Goal: Information Seeking & Learning: Learn about a topic

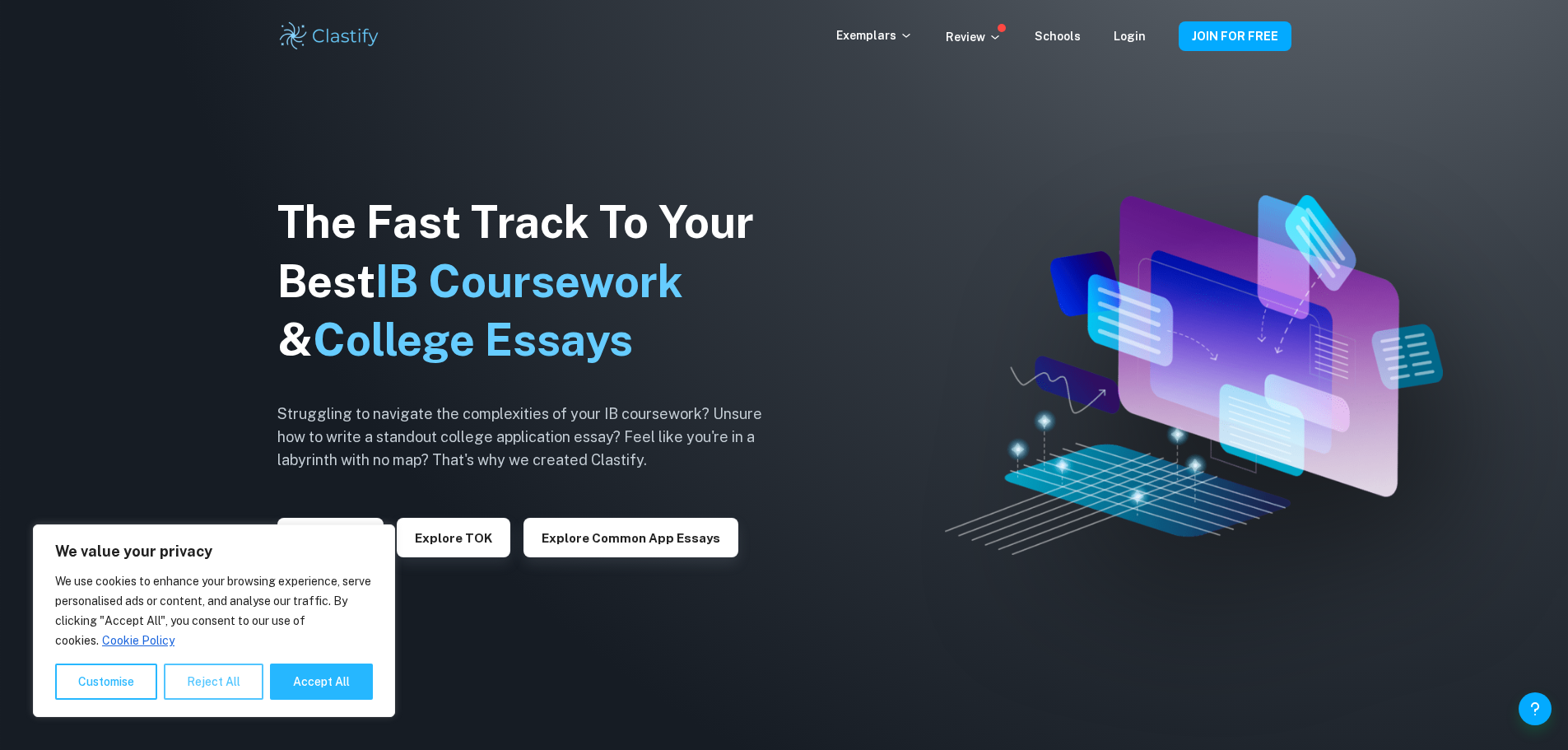
click at [202, 687] on button "Reject All" at bounding box center [214, 681] width 99 height 36
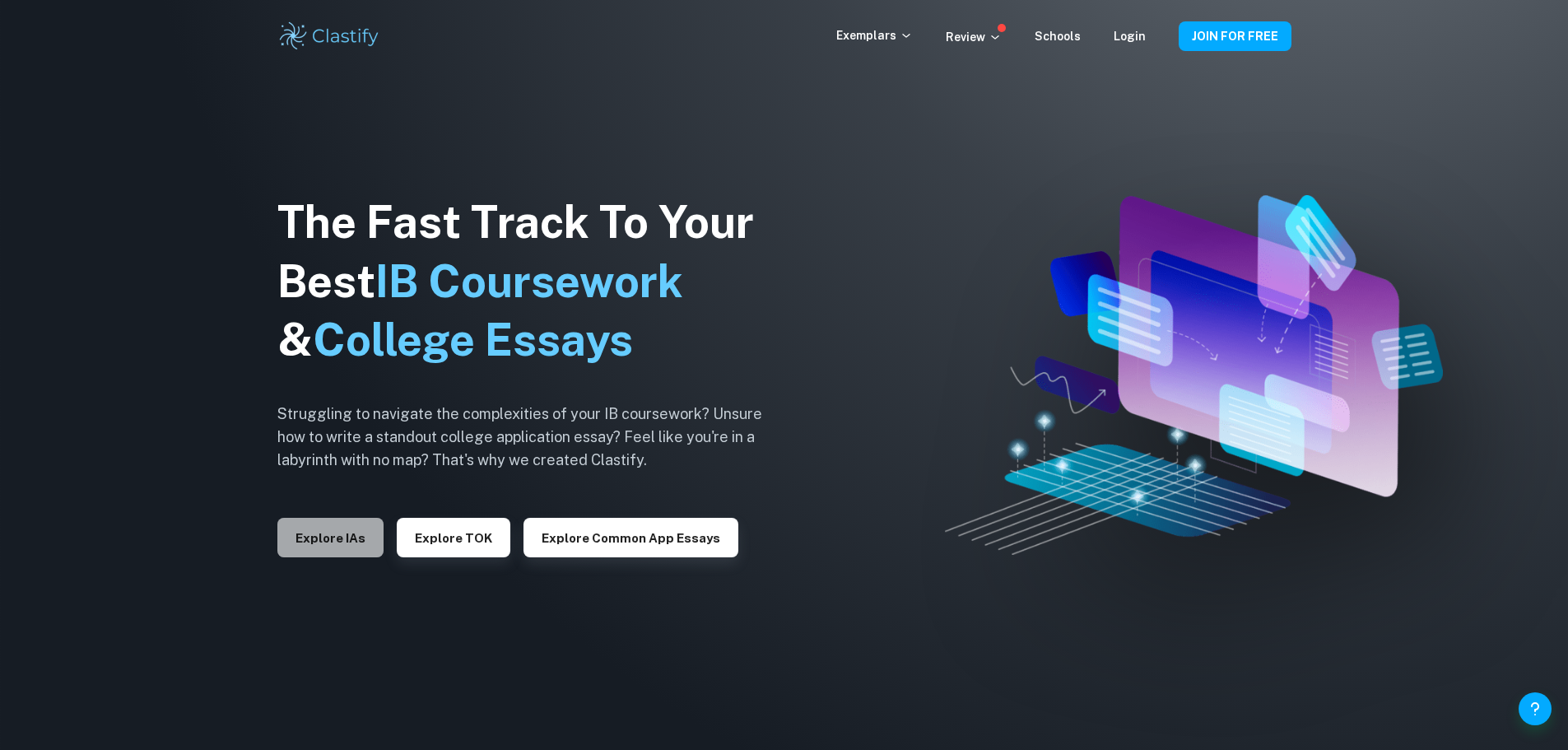
click at [346, 531] on button "Explore IAs" at bounding box center [331, 537] width 106 height 40
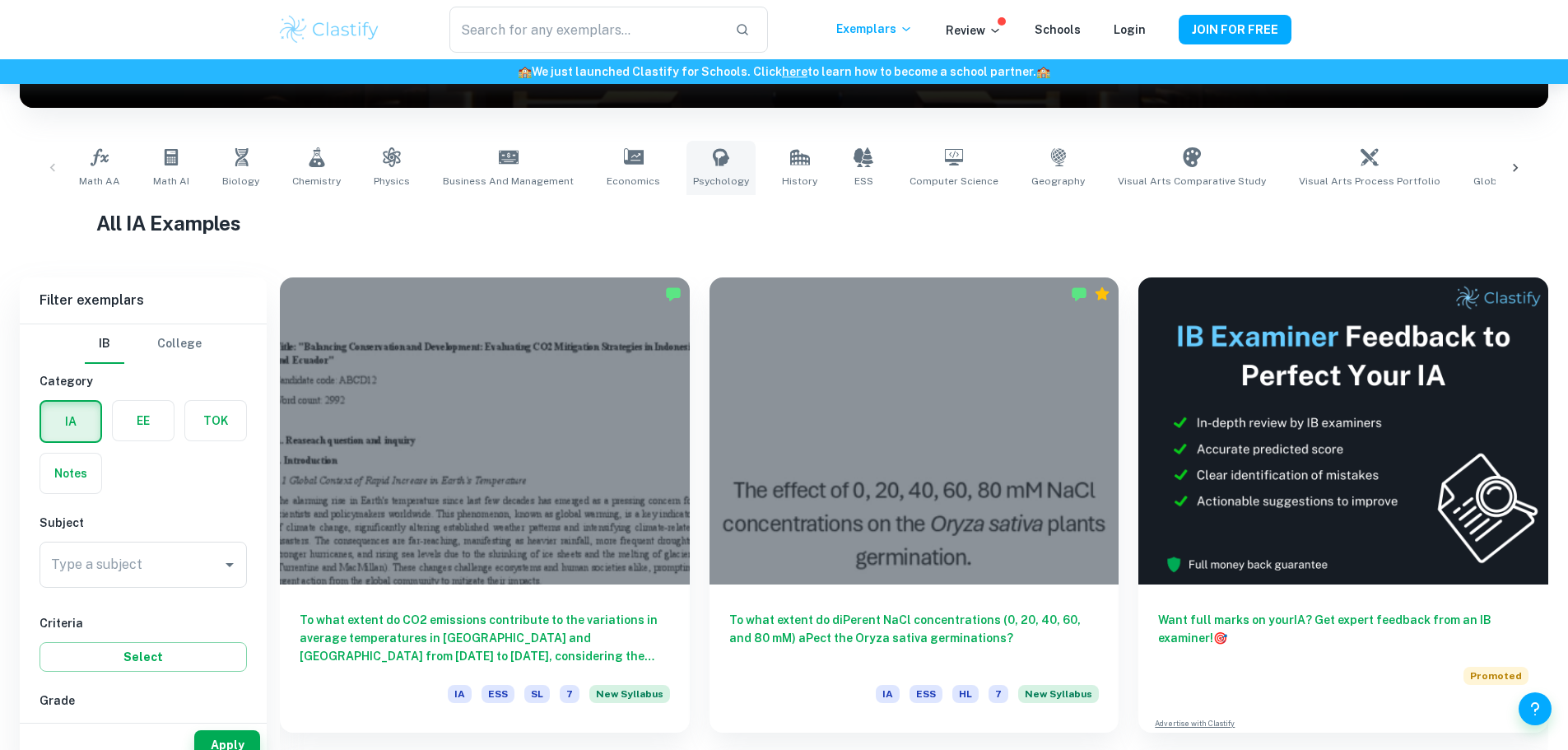
scroll to position [329, 0]
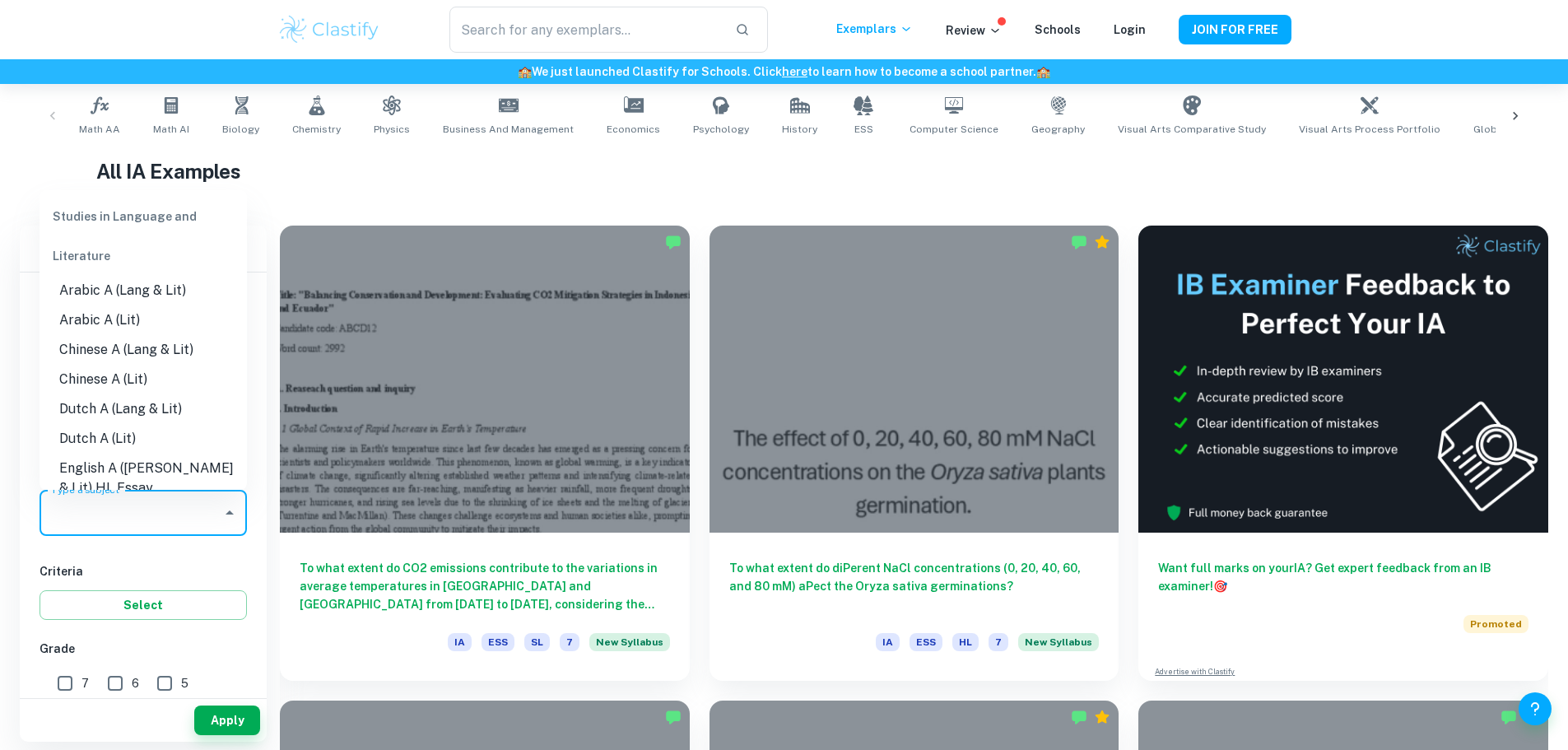
click at [150, 514] on input "Type a subject" at bounding box center [130, 512] width 168 height 31
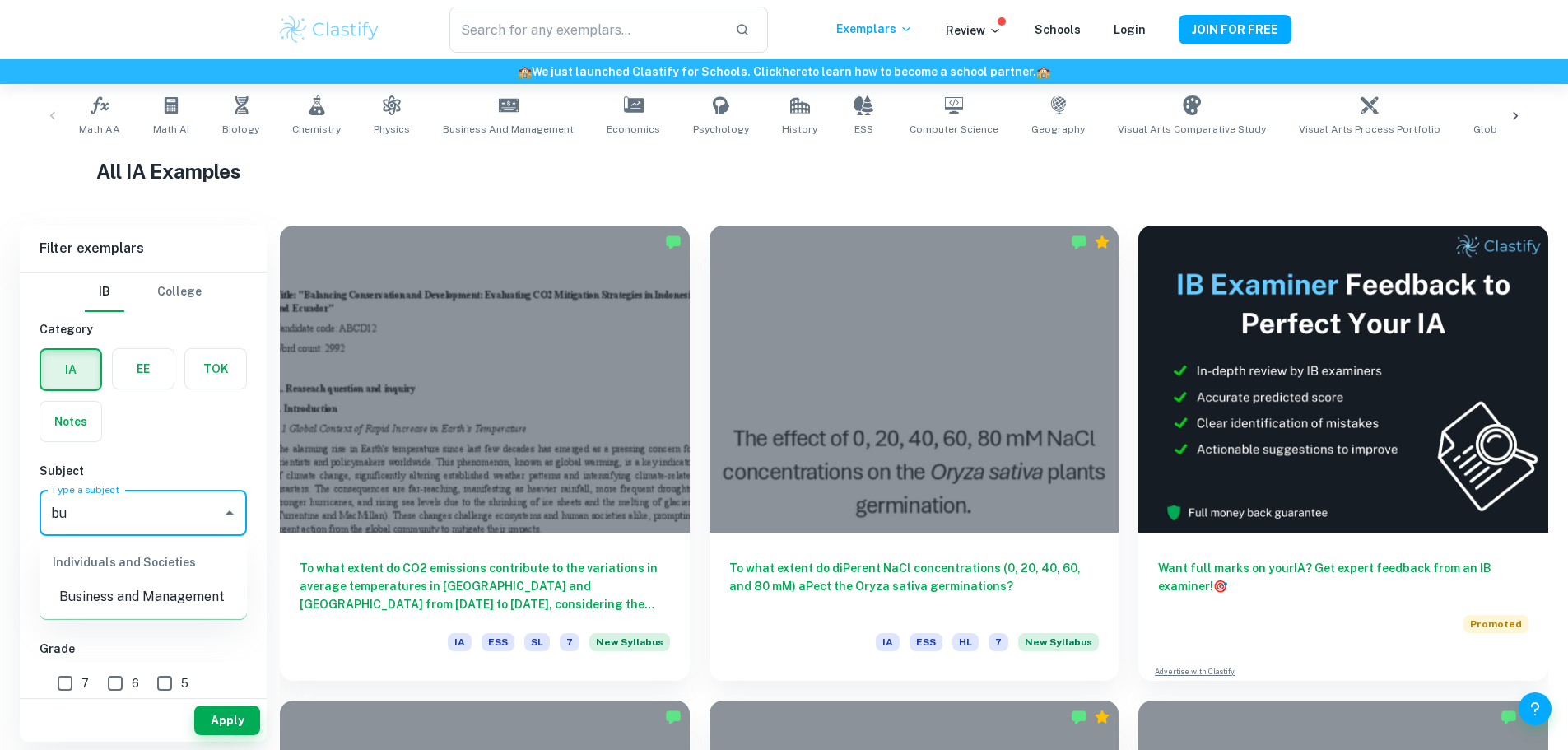
click at [157, 588] on li "Business and Management" at bounding box center [144, 597] width 207 height 29
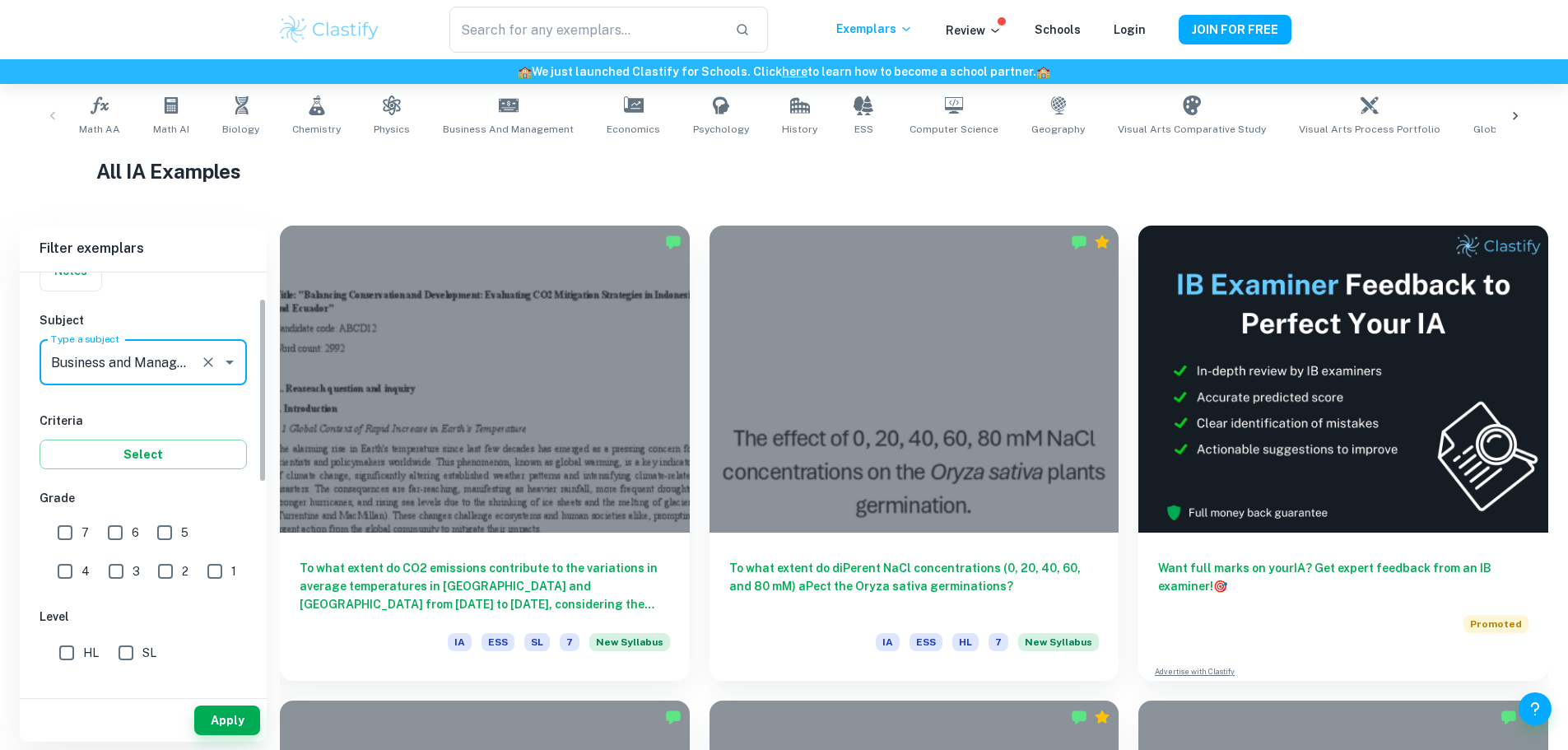
scroll to position [165, 0]
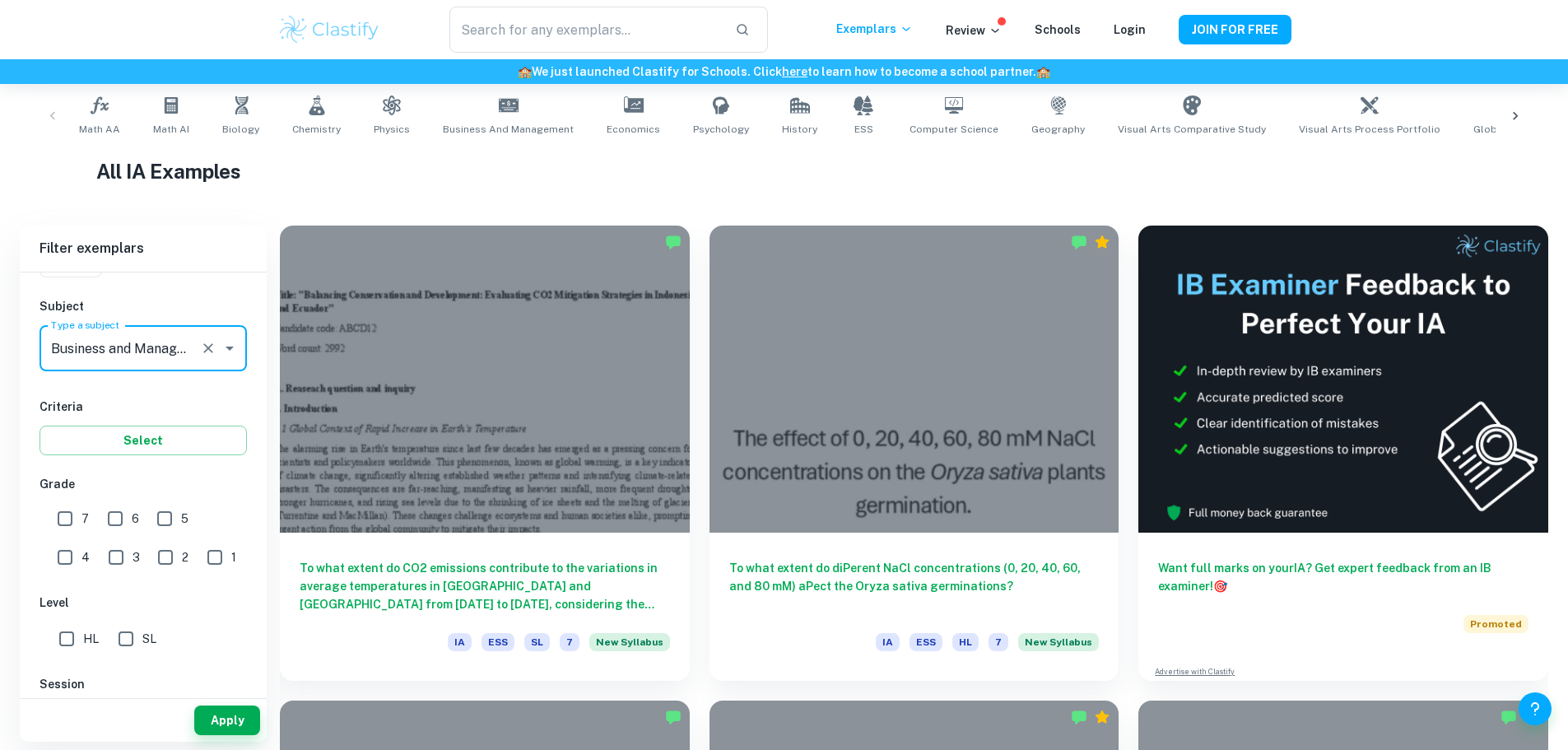
type input "Business and Management"
click at [71, 504] on input "7" at bounding box center [65, 518] width 33 height 33
checkbox input "true"
click at [66, 631] on input "HL" at bounding box center [66, 638] width 33 height 33
checkbox input "true"
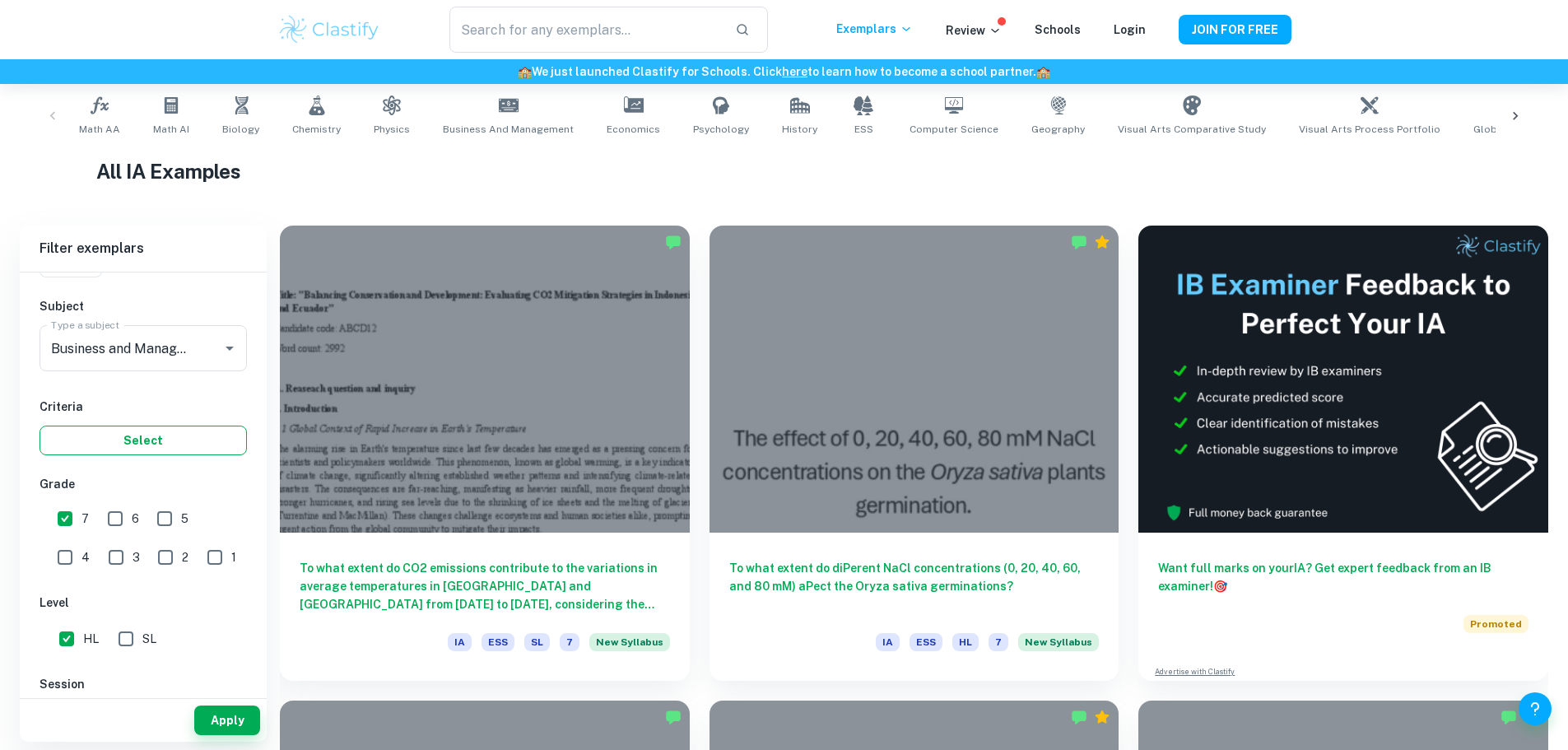
click at [111, 448] on button "Select" at bounding box center [144, 440] width 207 height 29
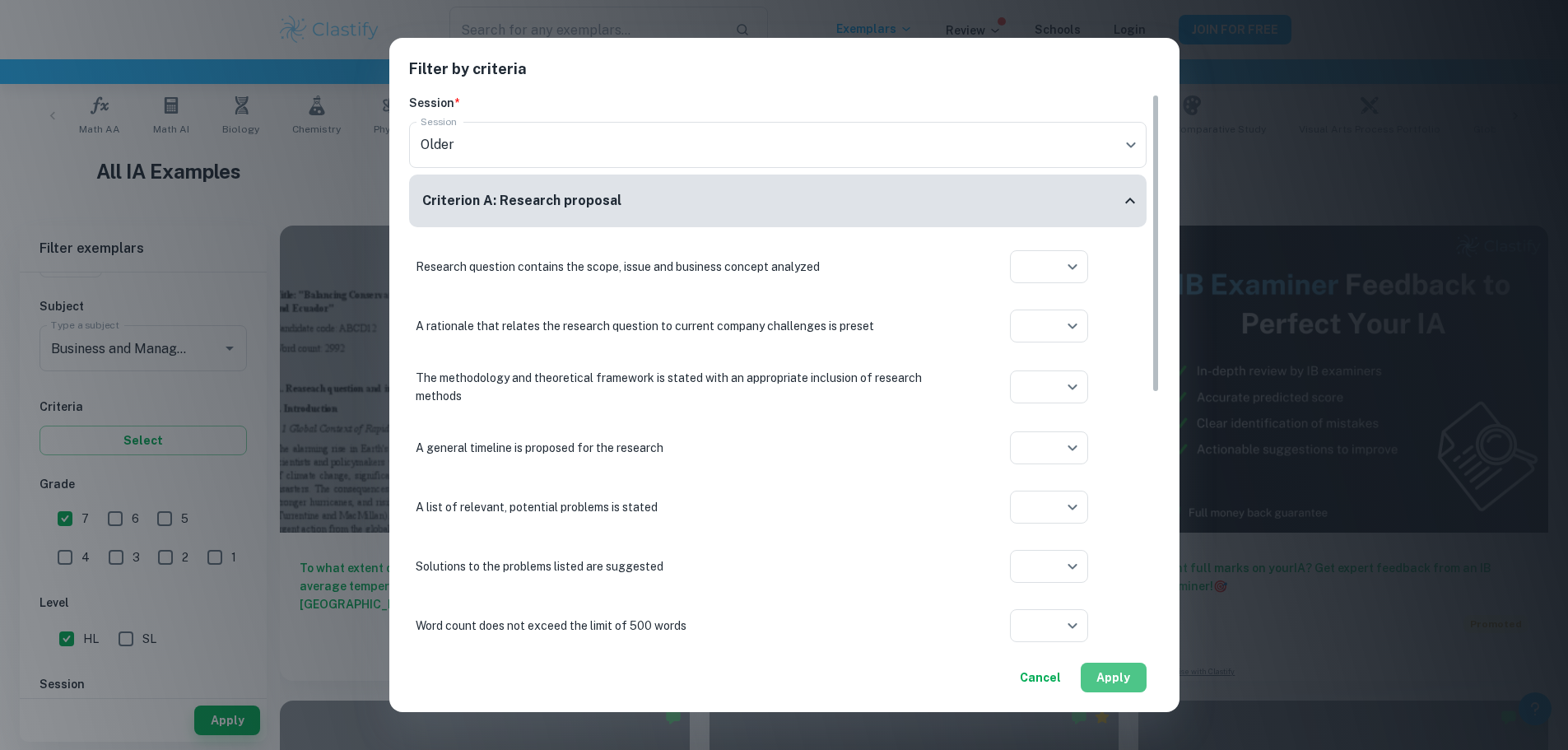
click at [1125, 686] on button "Apply" at bounding box center [1113, 677] width 66 height 29
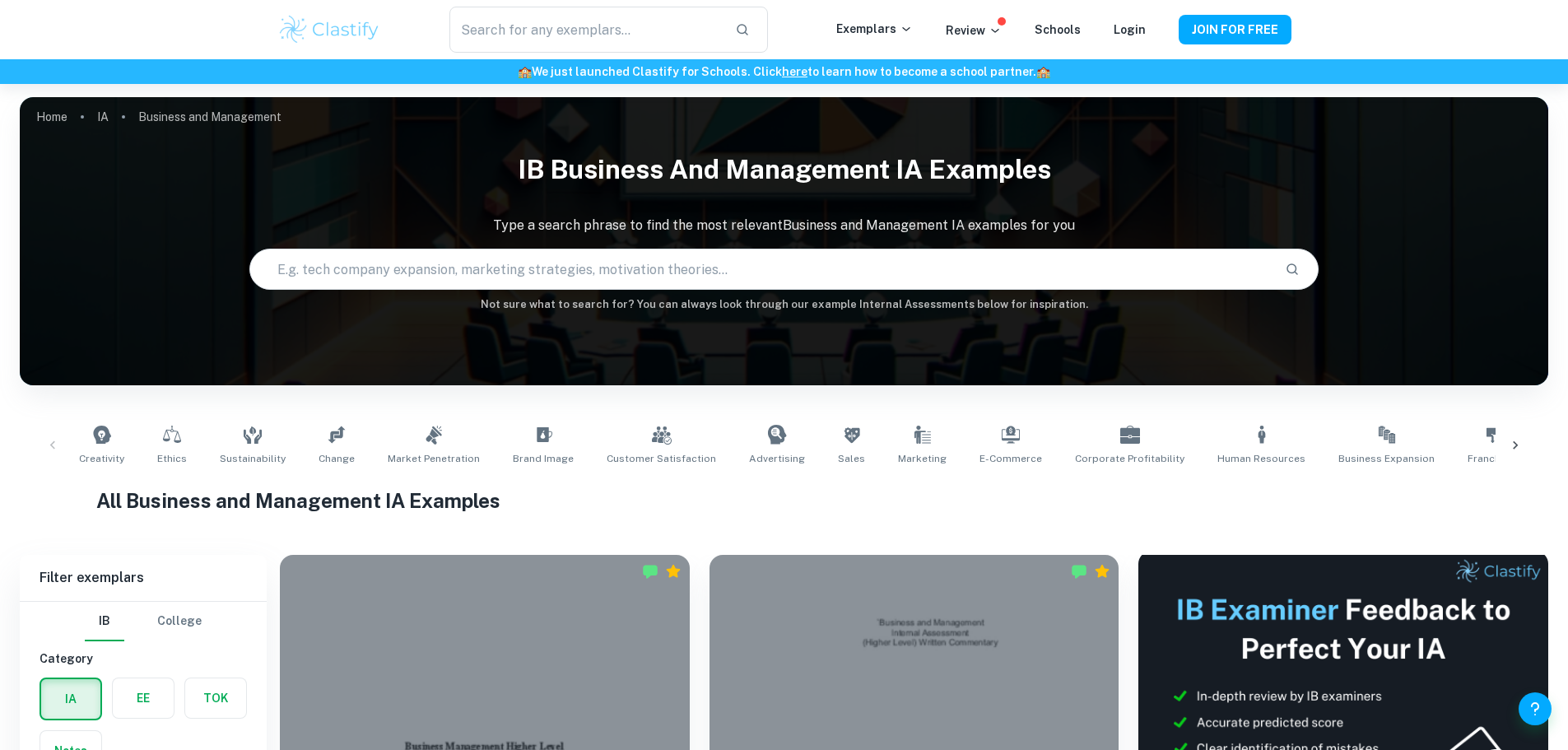
scroll to position [329, 0]
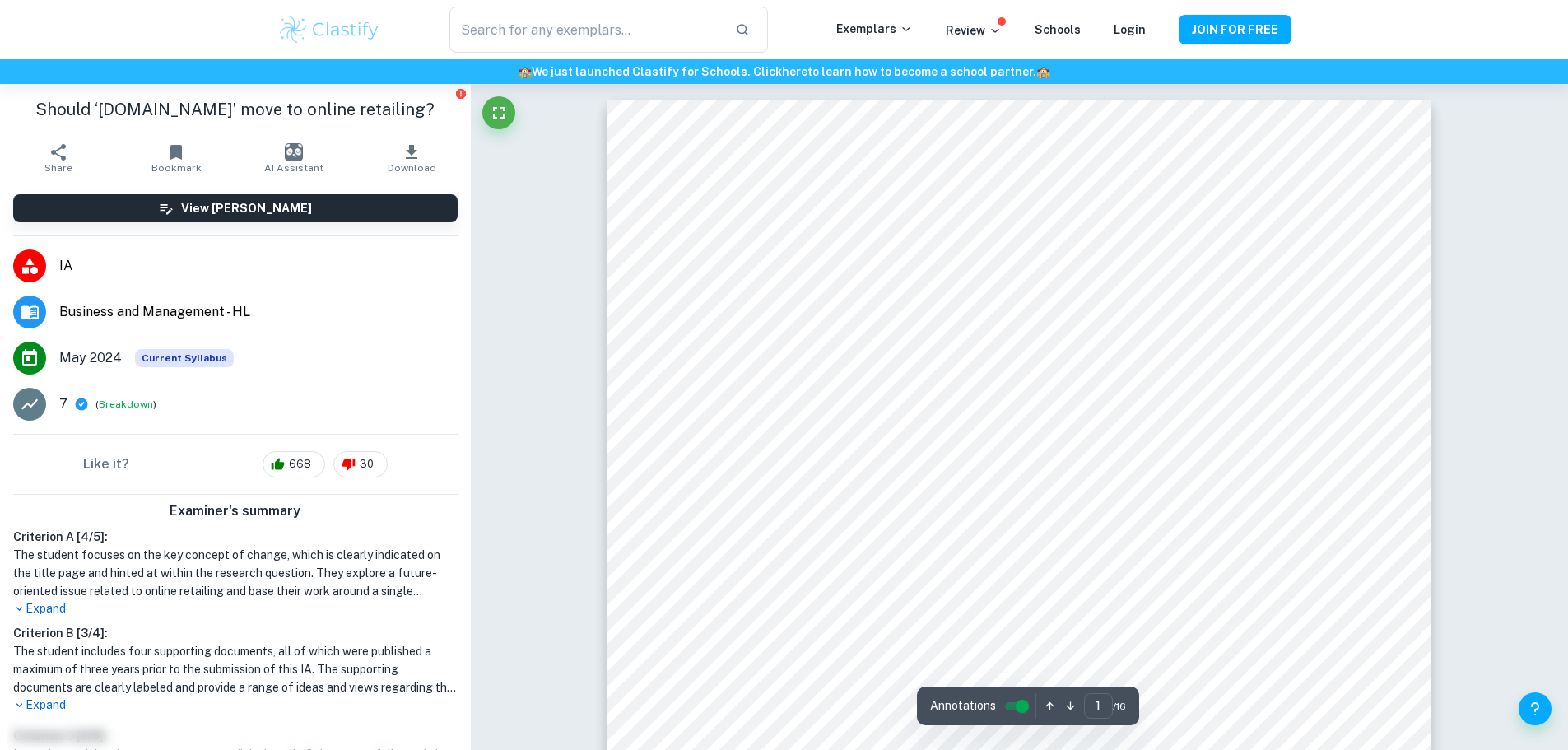
type input "14"
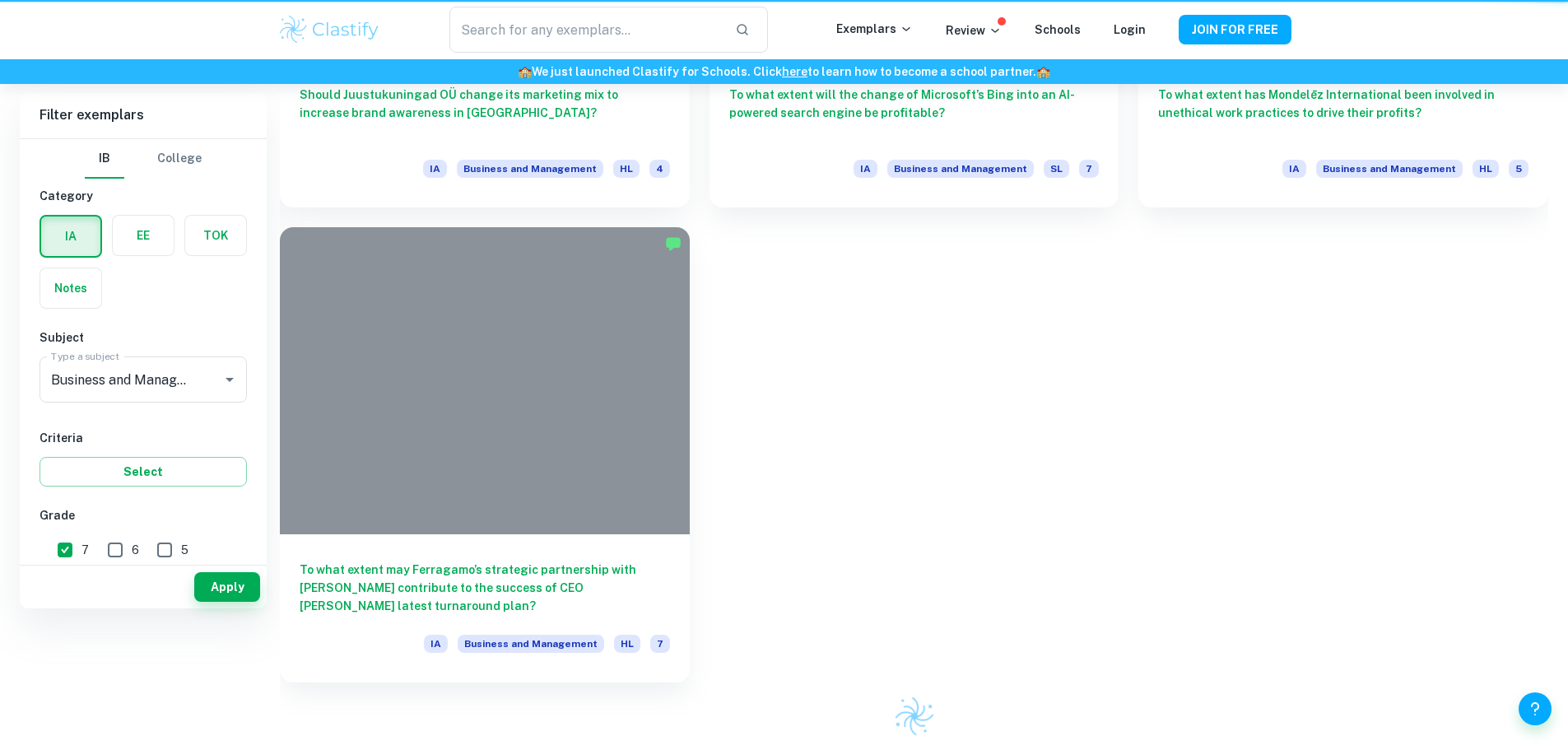
scroll to position [329, 0]
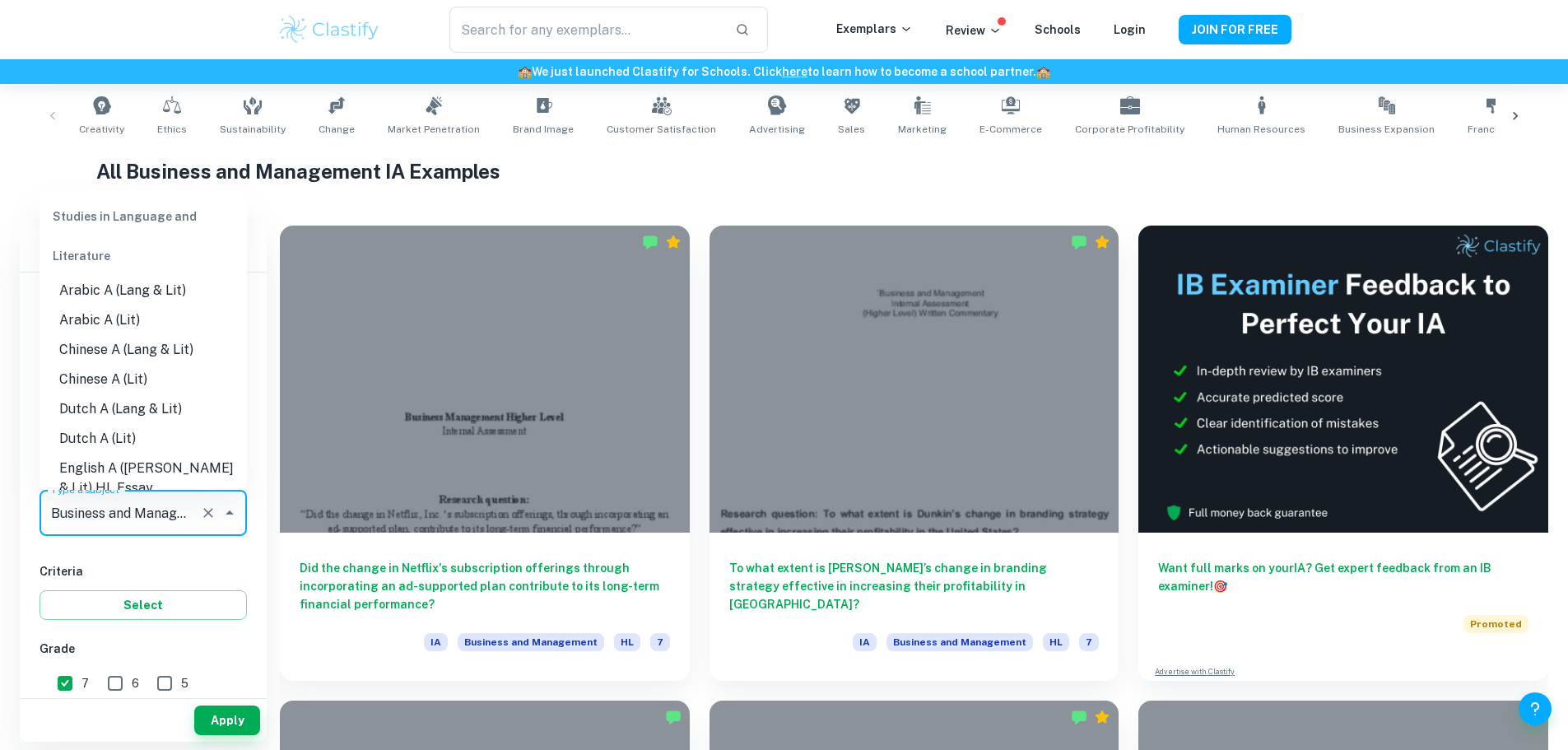
click at [141, 509] on input "Business and Management" at bounding box center [120, 512] width 146 height 31
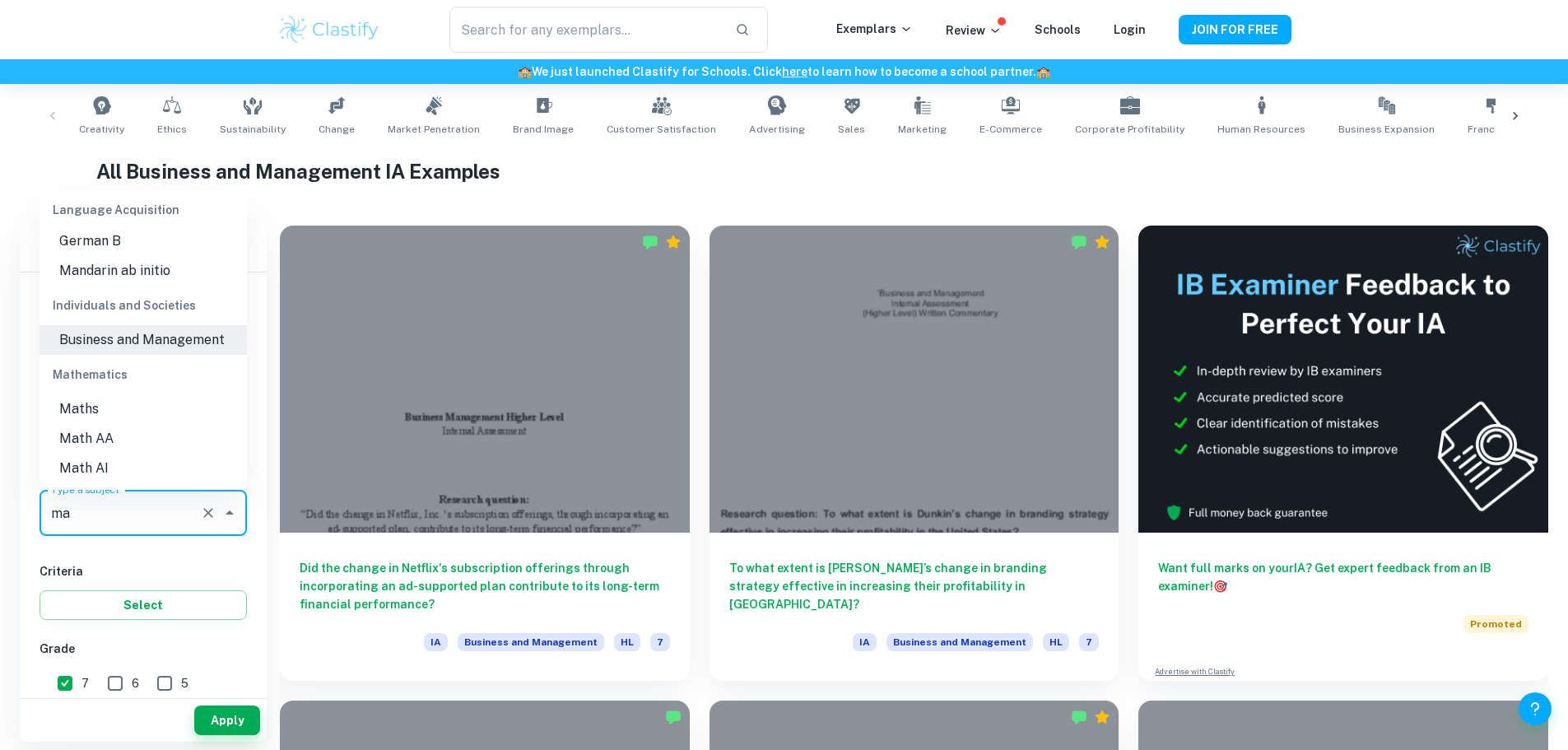
scroll to position [227, 0]
click at [122, 467] on li "Math AI" at bounding box center [144, 468] width 207 height 29
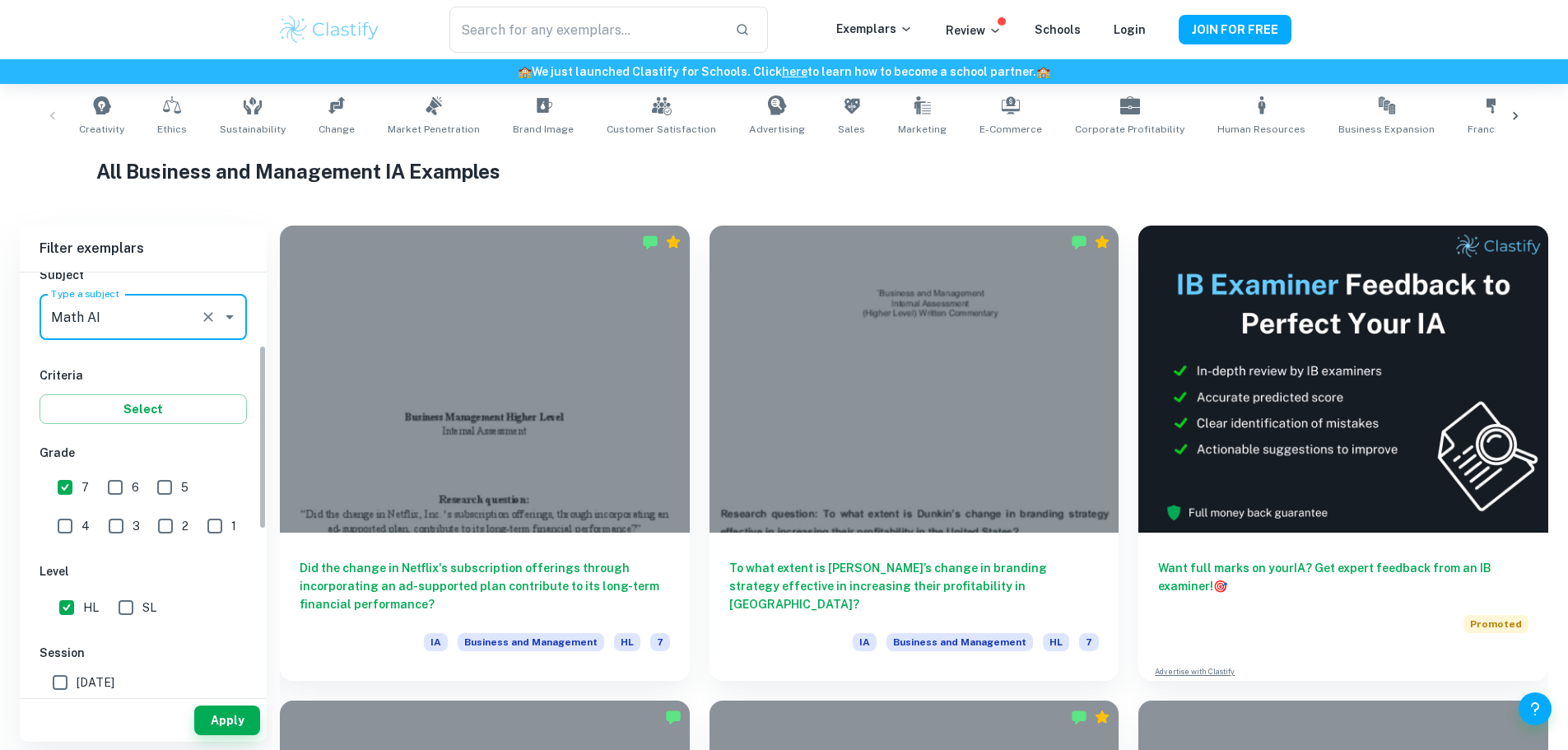
scroll to position [247, 0]
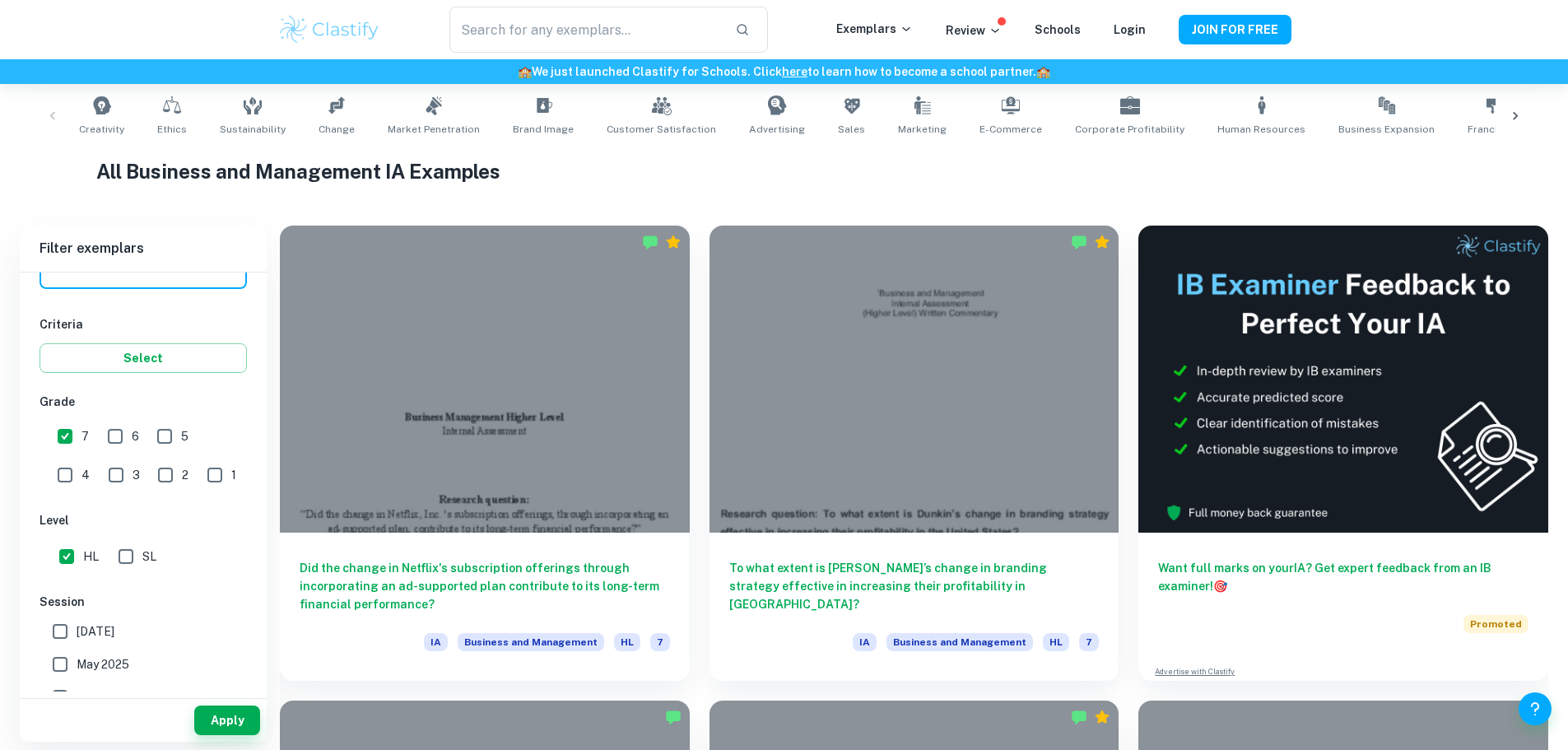
type input "Math AI"
click at [128, 551] on input "SL" at bounding box center [126, 556] width 33 height 33
checkbox input "true"
click at [51, 553] on input "HL" at bounding box center [66, 556] width 33 height 33
checkbox input "false"
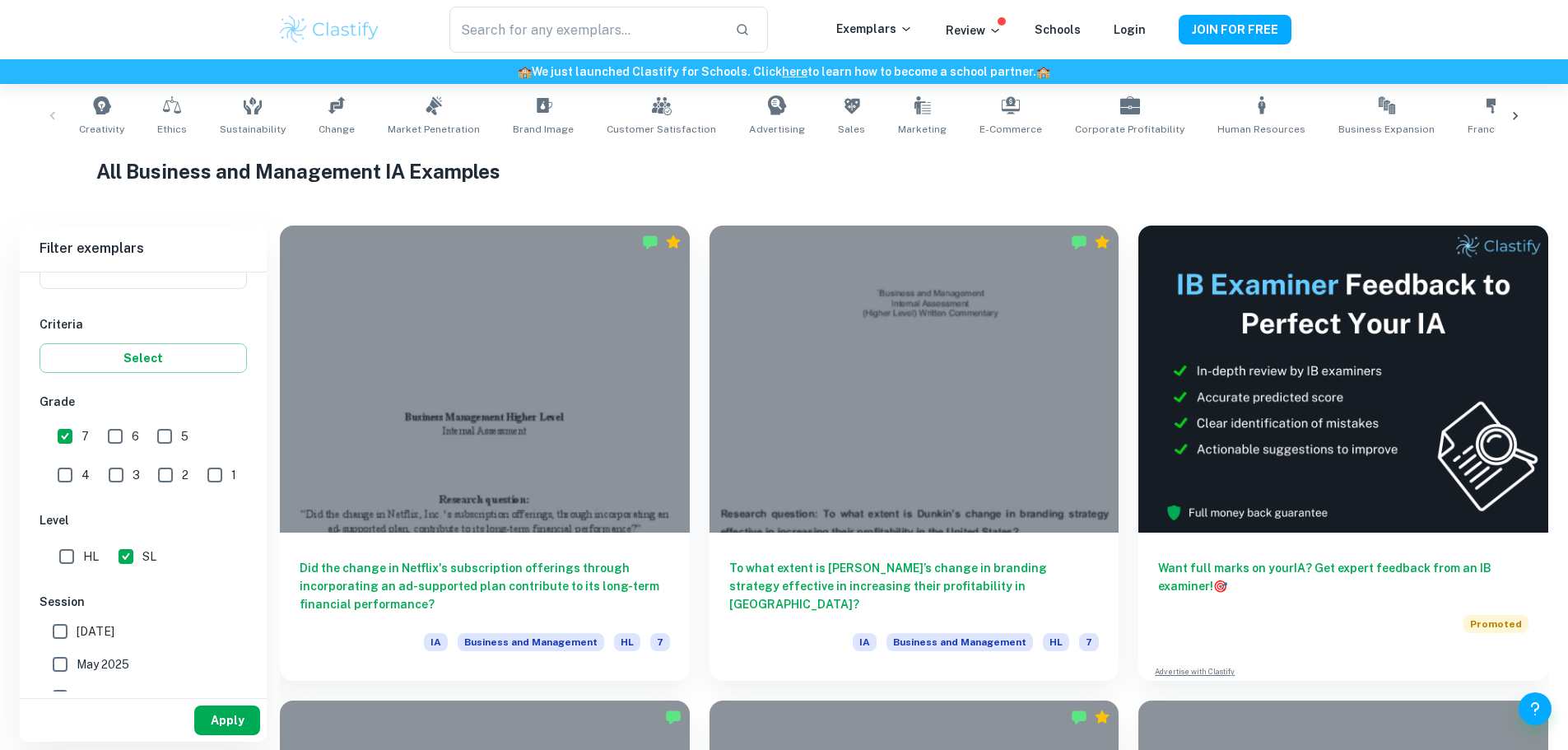
click at [222, 727] on button "Apply" at bounding box center [227, 720] width 66 height 29
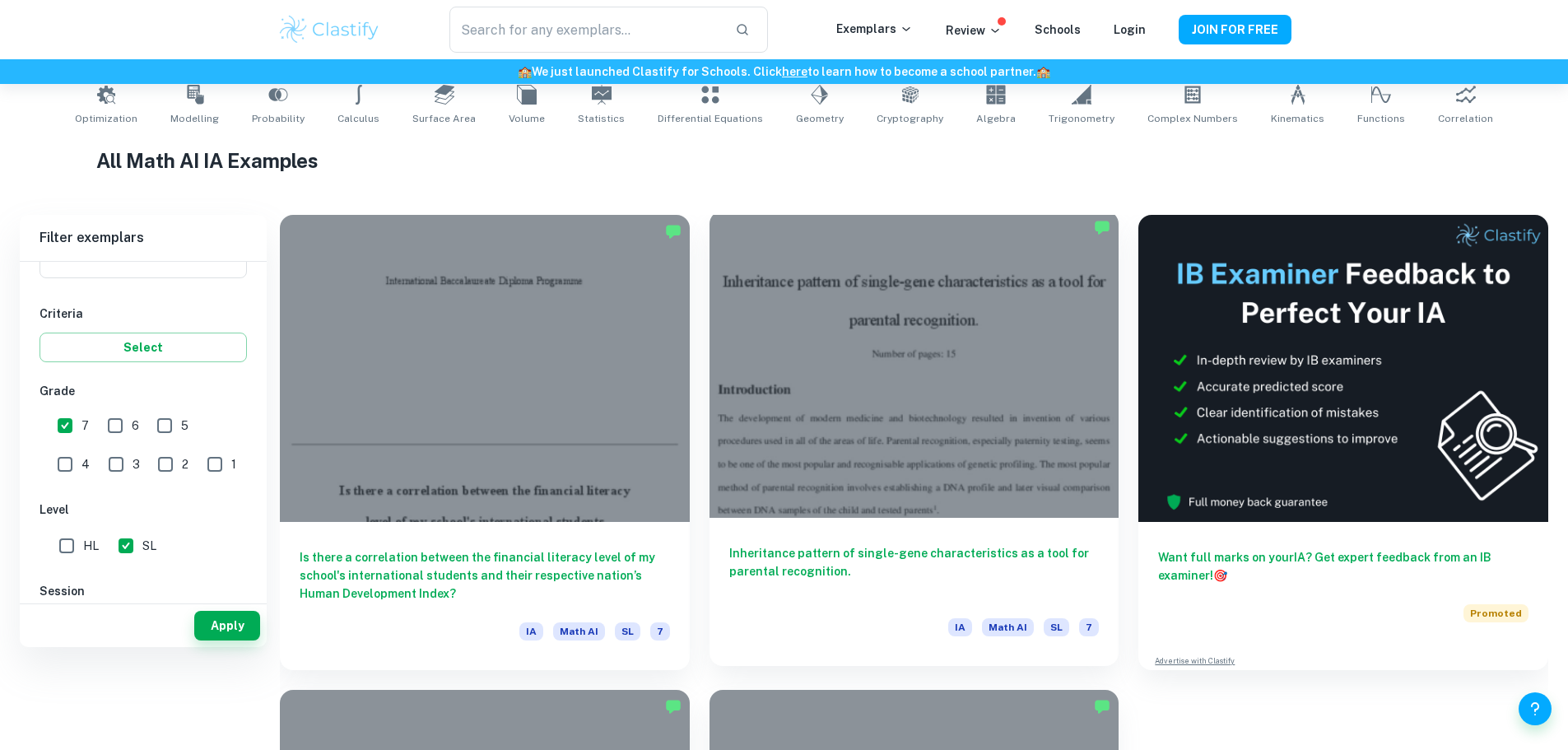
scroll to position [246, 0]
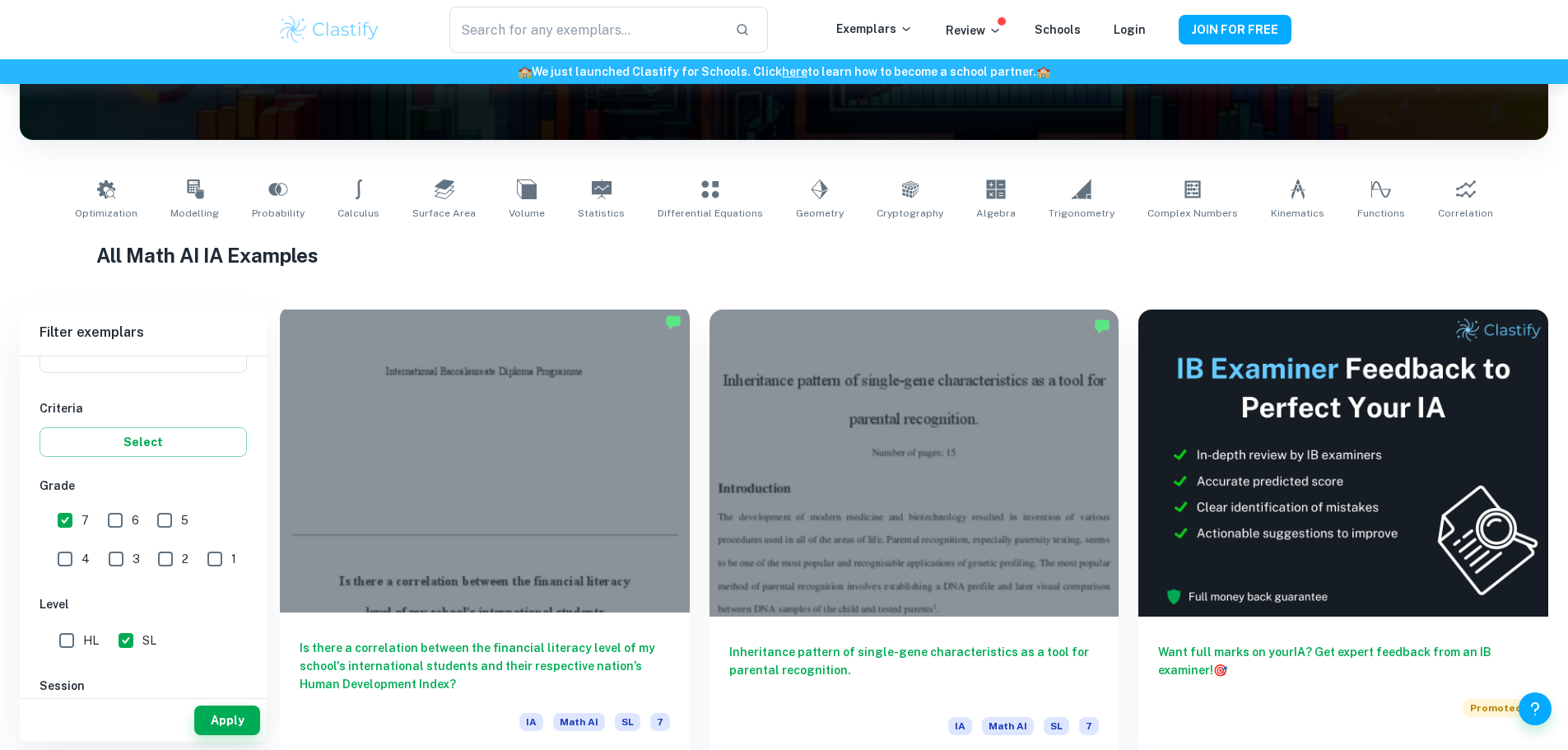
click at [437, 523] on div at bounding box center [485, 459] width 410 height 307
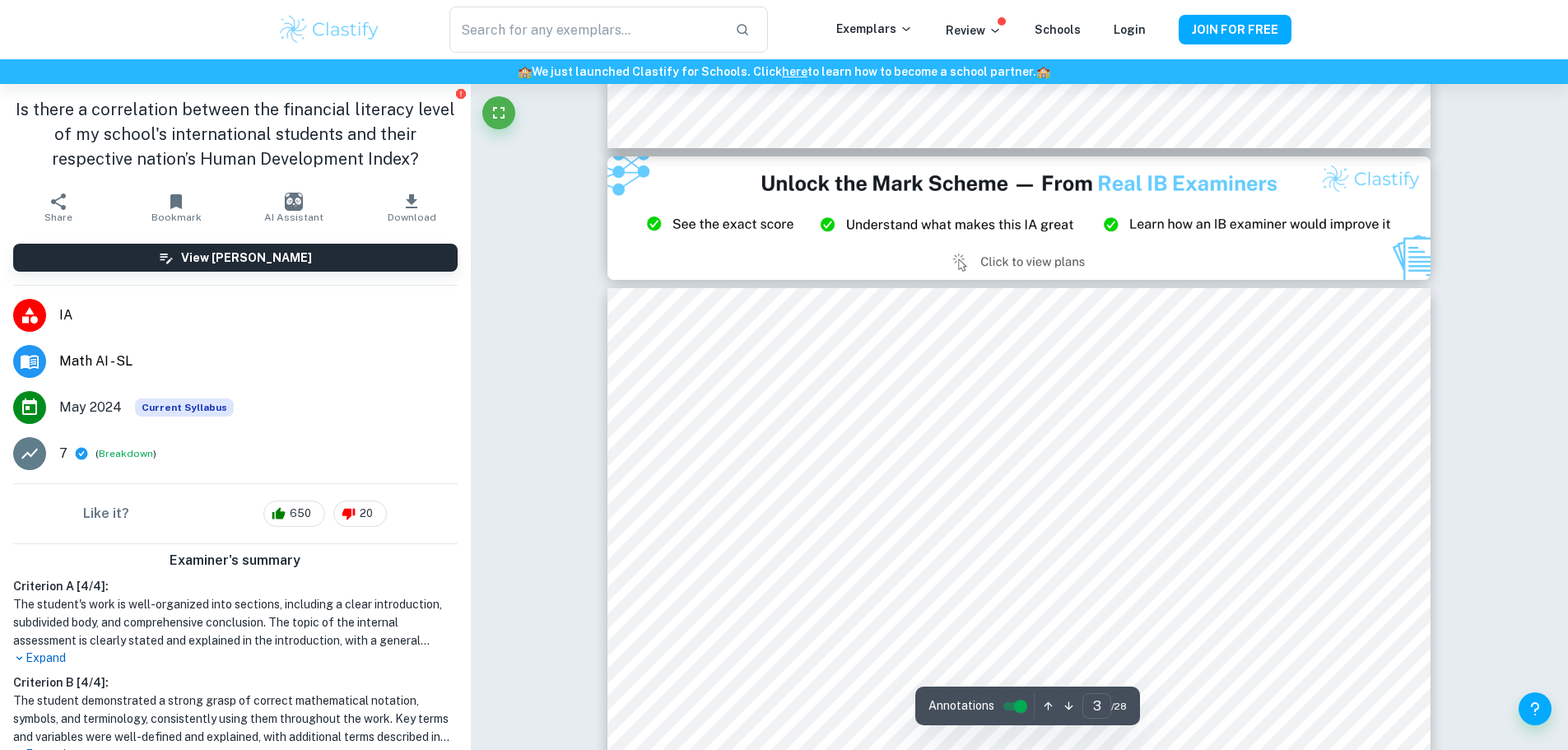
scroll to position [2716, 0]
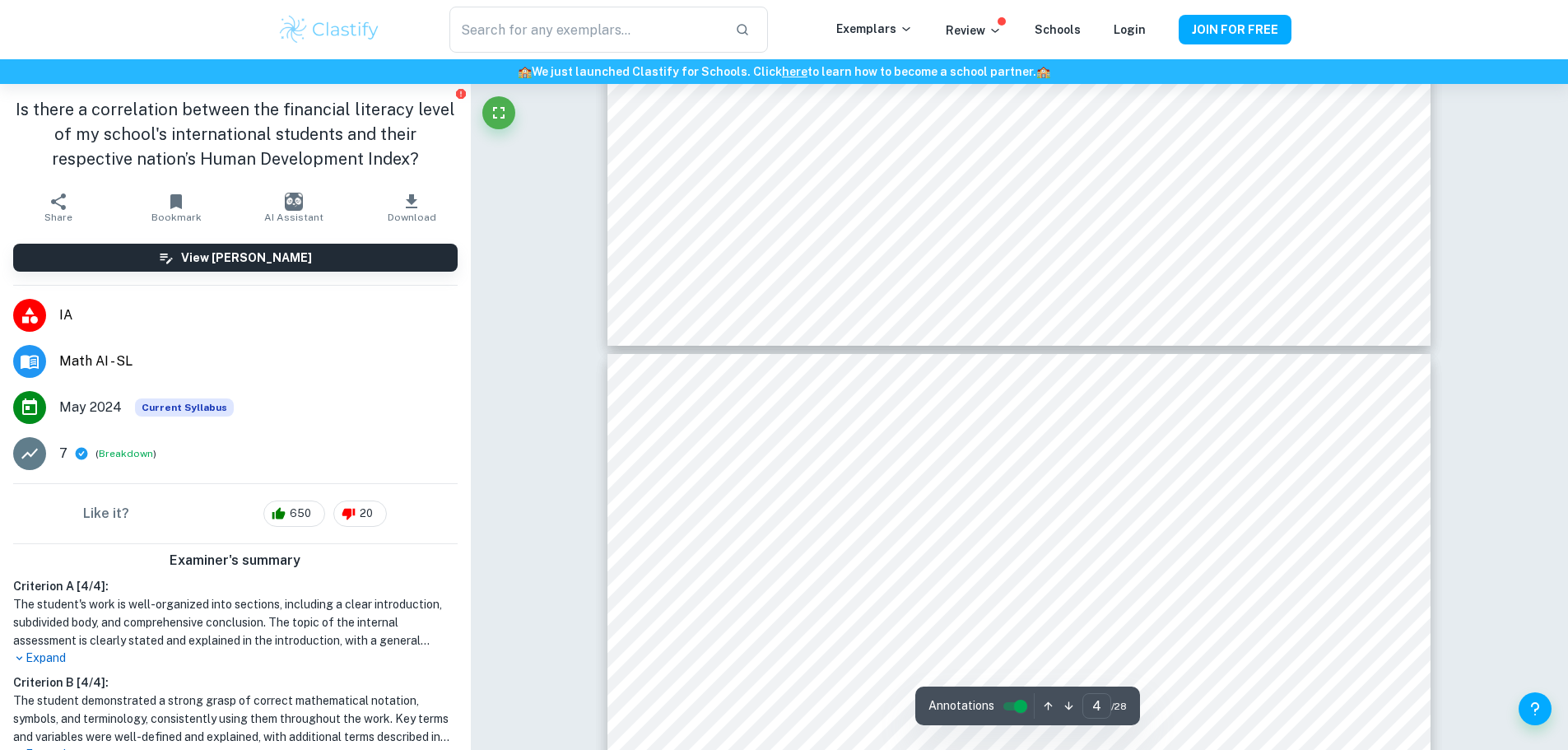
type input "5"
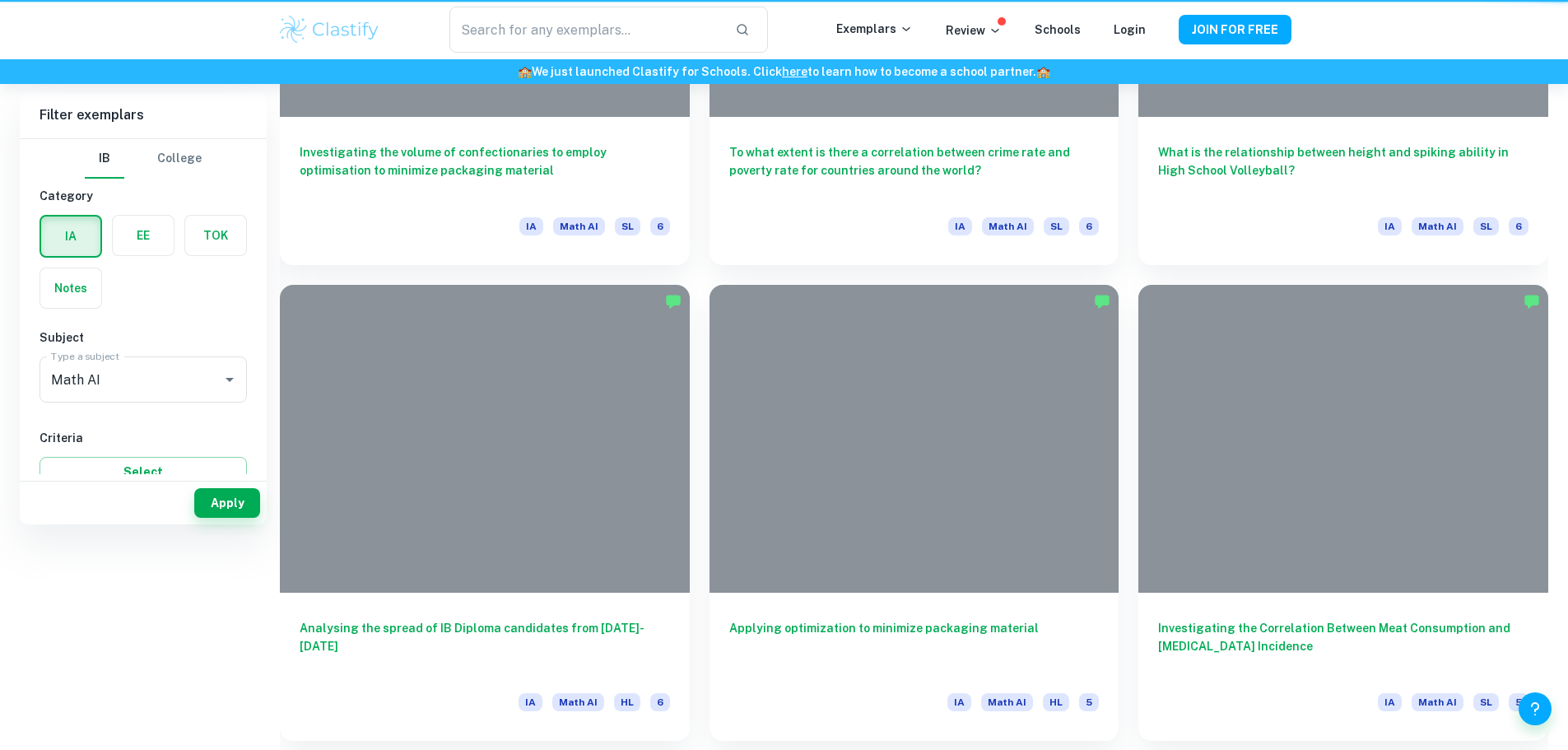
scroll to position [246, 0]
